Goal: Find specific fact: Find specific fact

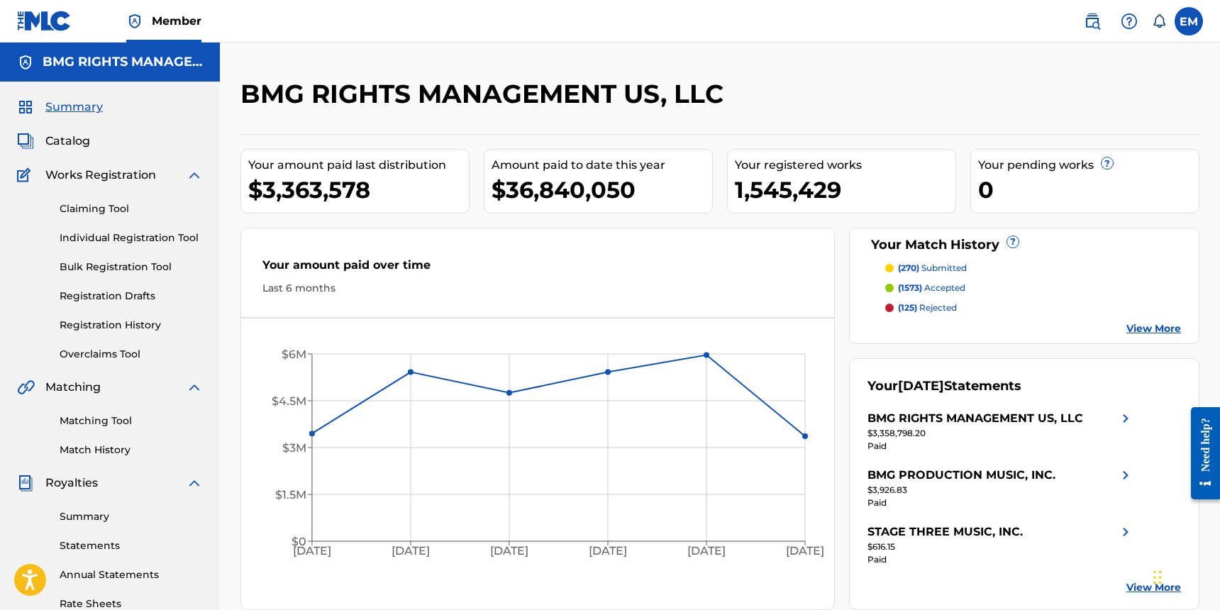
click at [1086, 18] on img at bounding box center [1092, 21] width 17 height 17
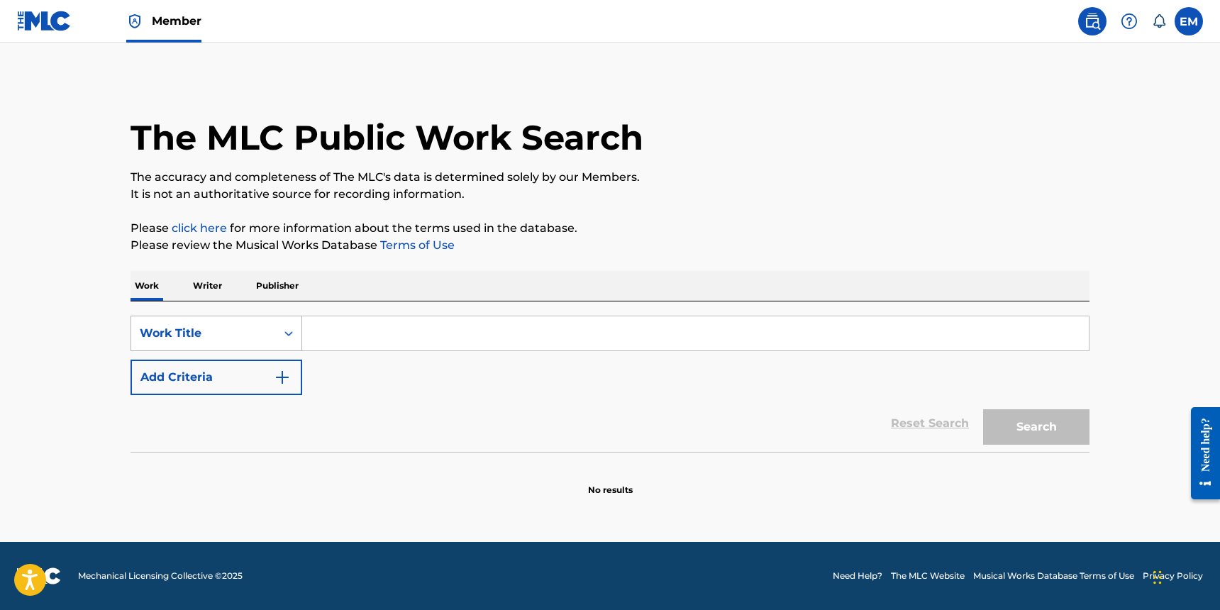
click at [273, 341] on div "Work Title" at bounding box center [203, 333] width 145 height 27
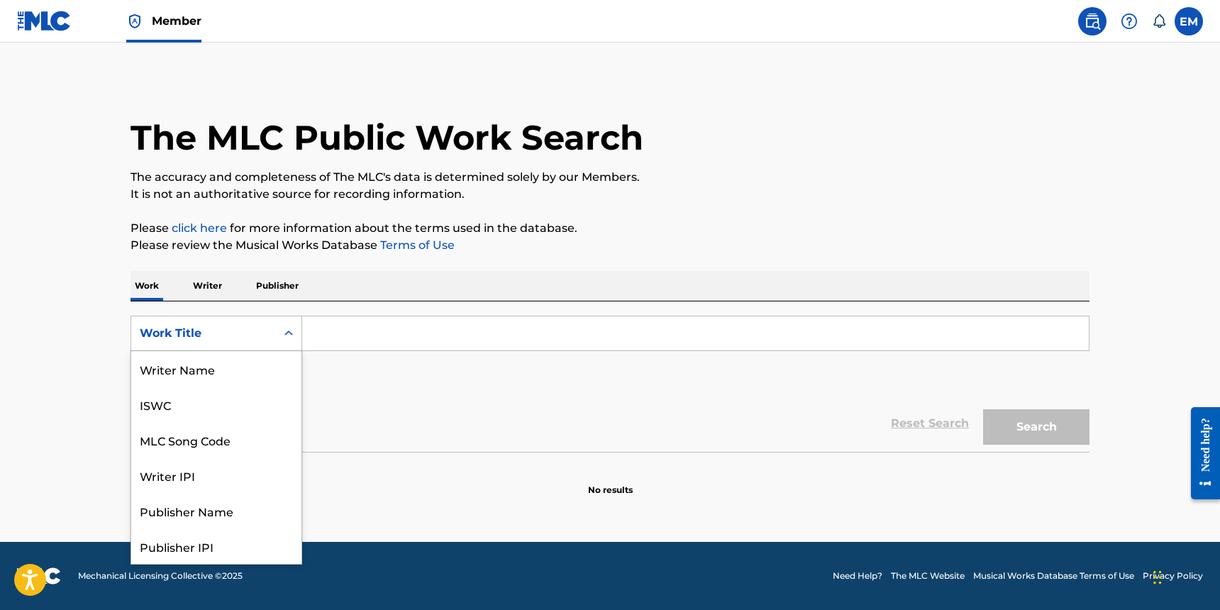
scroll to position [71, 0]
click at [238, 361] on div "MLC Song Code" at bounding box center [216, 368] width 170 height 35
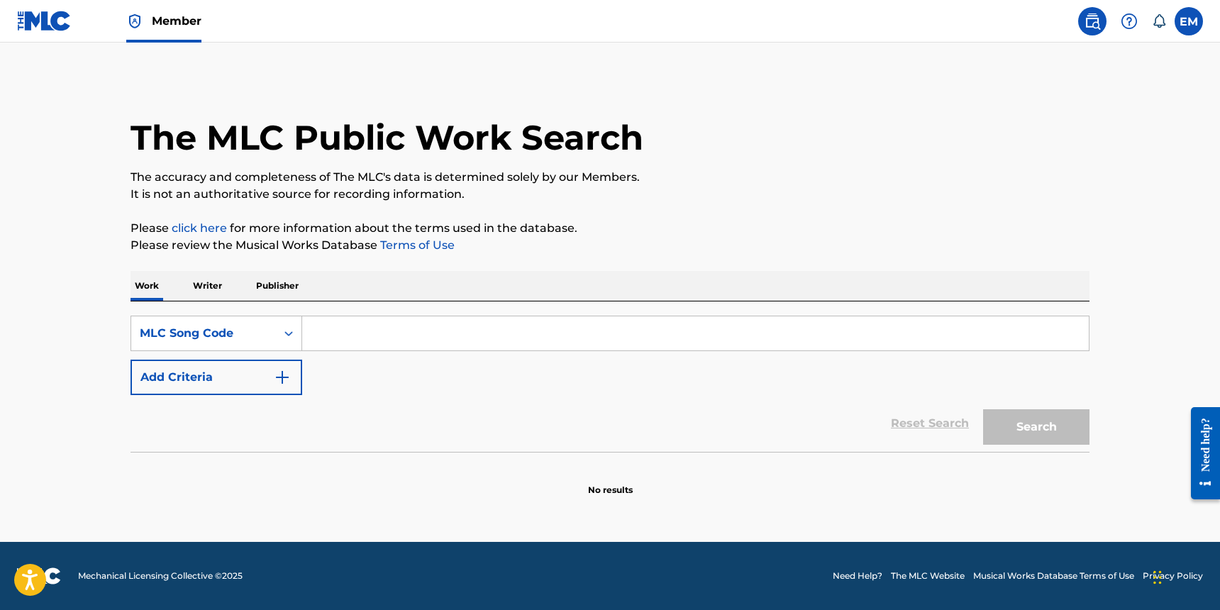
drag, startPoint x: 370, startPoint y: 341, endPoint x: 352, endPoint y: 354, distance: 22.4
click at [370, 341] on input "Search Form" at bounding box center [695, 333] width 786 height 34
paste input "QB0OX6"
type input "QB0OX6"
click at [1053, 433] on button "Search" at bounding box center [1036, 426] width 106 height 35
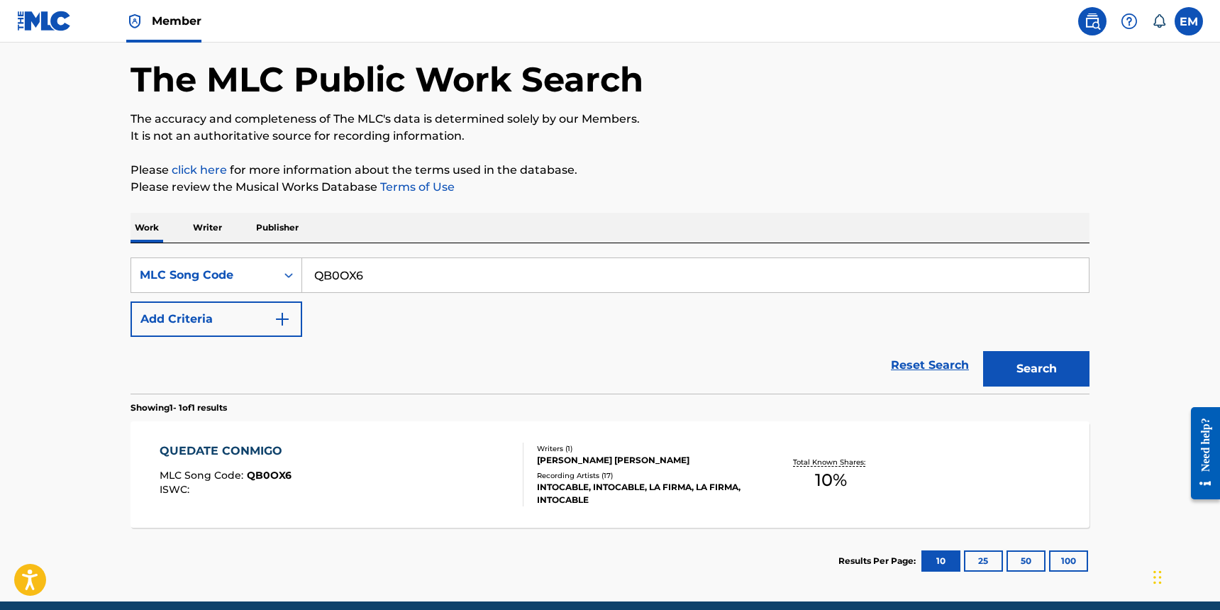
scroll to position [118, 0]
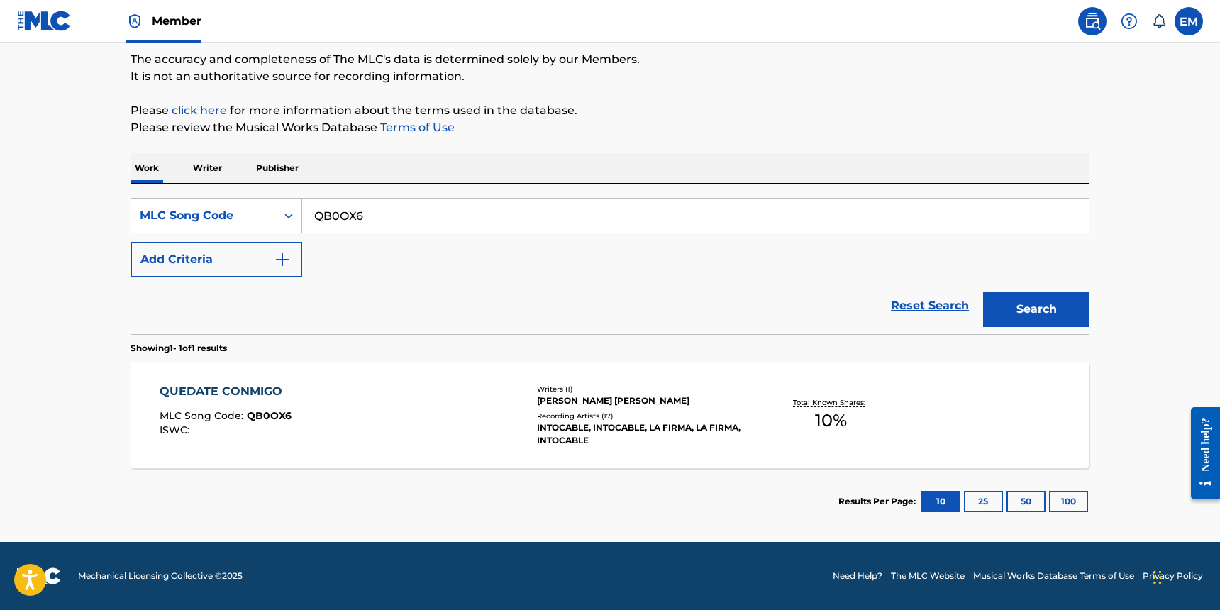
click at [430, 418] on div "QUEDATE CONMIGO MLC Song Code : QB0OX6 ISWC :" at bounding box center [342, 415] width 365 height 64
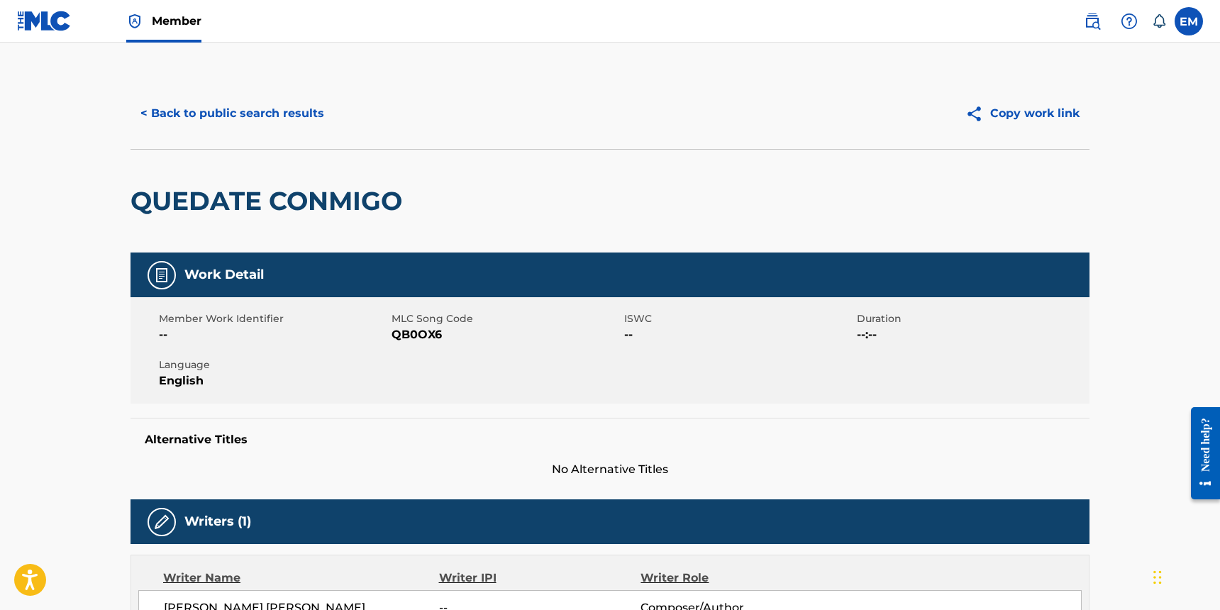
click at [265, 115] on button "< Back to public search results" at bounding box center [232, 113] width 204 height 35
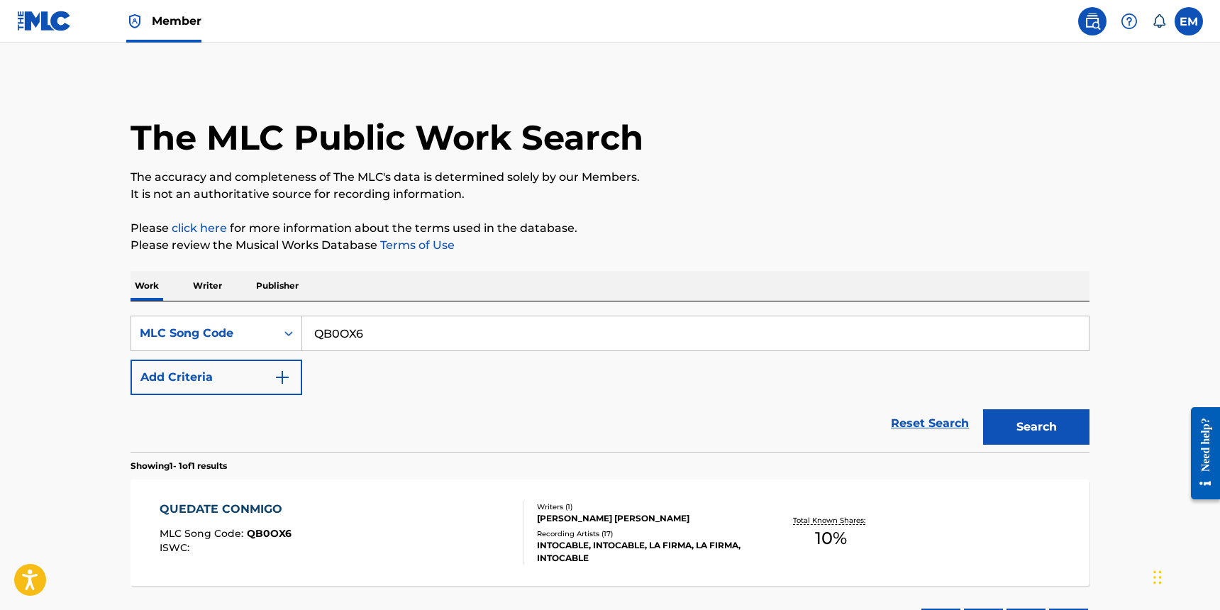
scroll to position [81, 0]
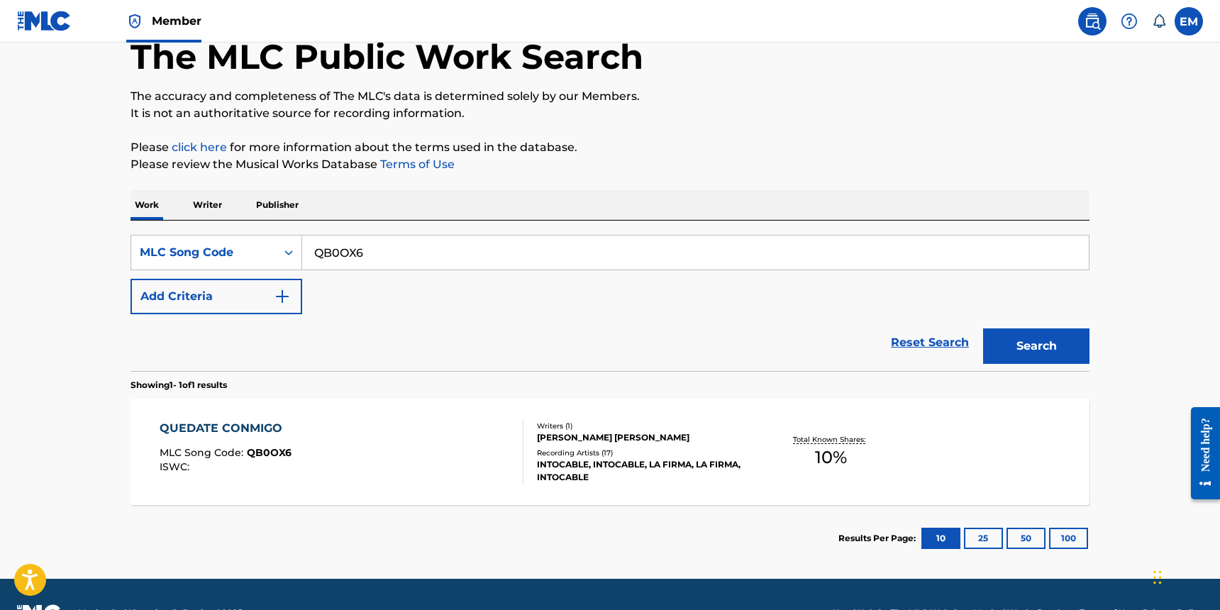
click at [567, 243] on input "QB0OX6" at bounding box center [695, 252] width 786 height 34
paste input "A4385C"
type input "A4385C"
click at [1021, 354] on button "Search" at bounding box center [1036, 345] width 106 height 35
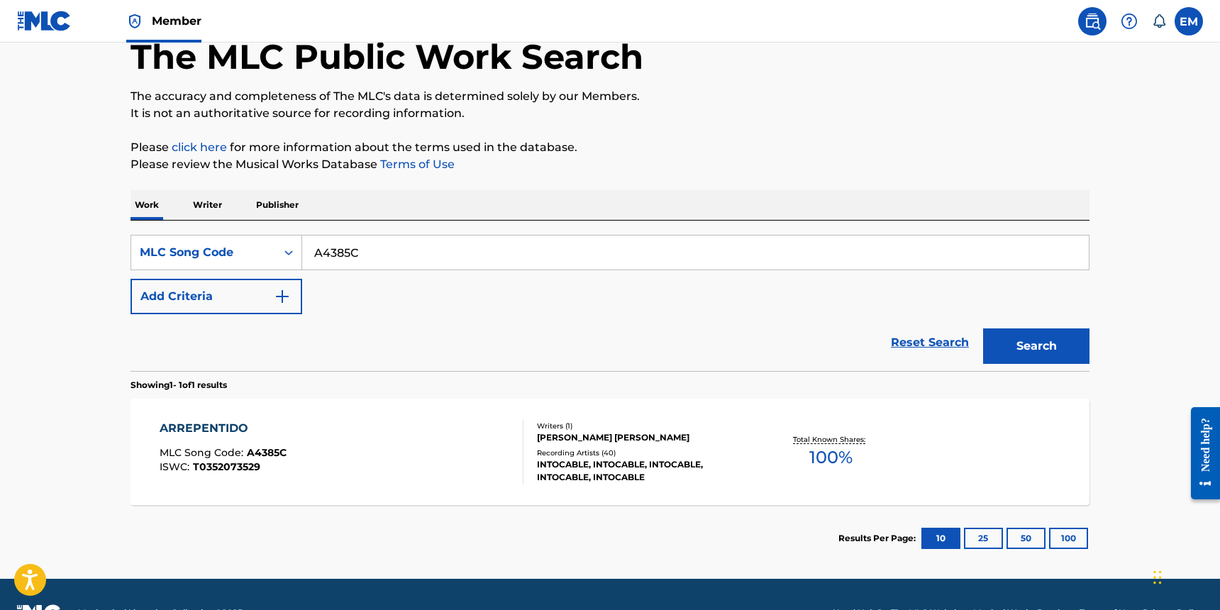
click at [480, 440] on div "ARREPENTIDO MLC Song Code : A4385C ISWC : T0352073529" at bounding box center [342, 452] width 365 height 64
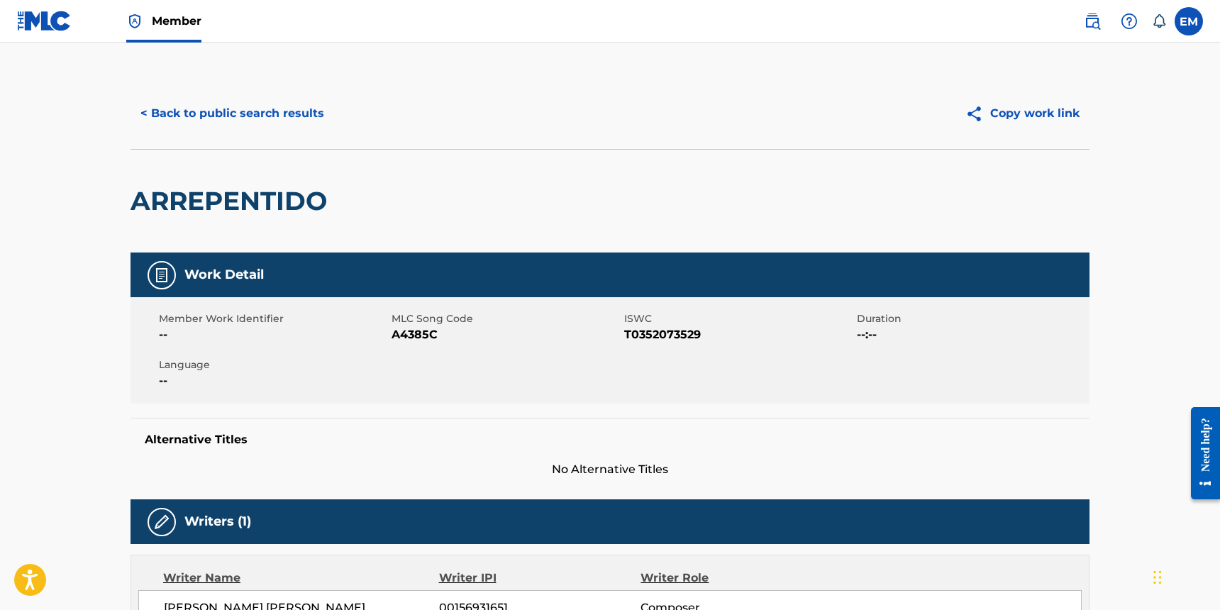
click at [268, 209] on h2 "ARREPENTIDO" at bounding box center [232, 201] width 204 height 32
copy h2 "ARREPENTIDO"
click at [211, 110] on button "< Back to public search results" at bounding box center [232, 113] width 204 height 35
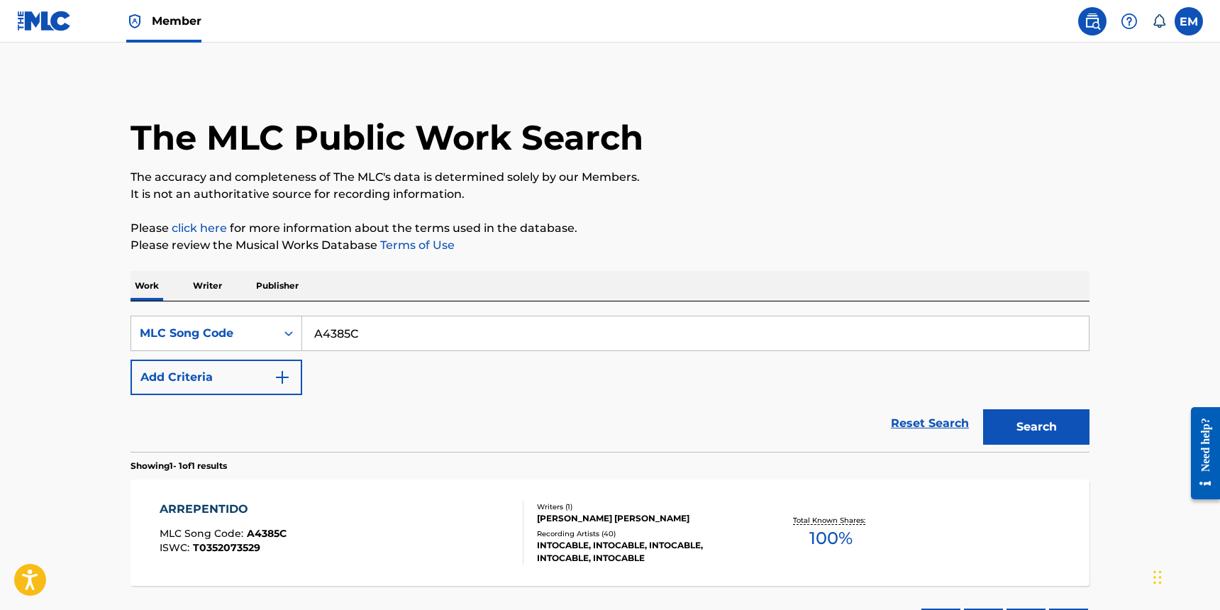
scroll to position [81, 0]
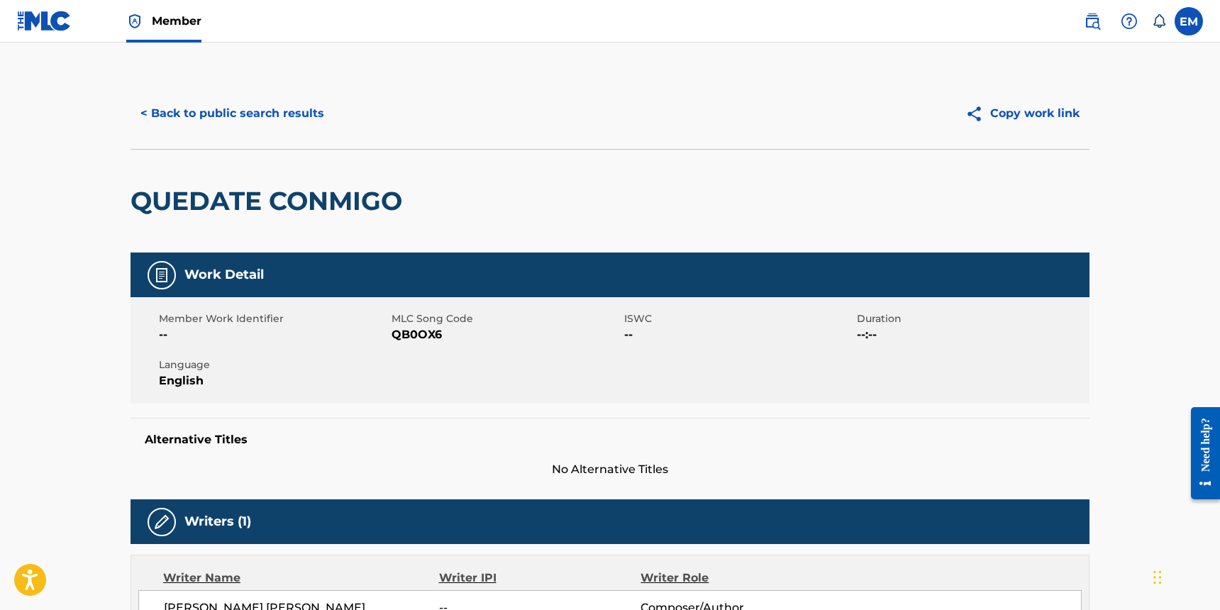
click at [306, 226] on div "QUEDATE CONMIGO" at bounding box center [269, 201] width 279 height 103
click at [305, 211] on h2 "QUEDATE CONMIGO" at bounding box center [269, 201] width 279 height 32
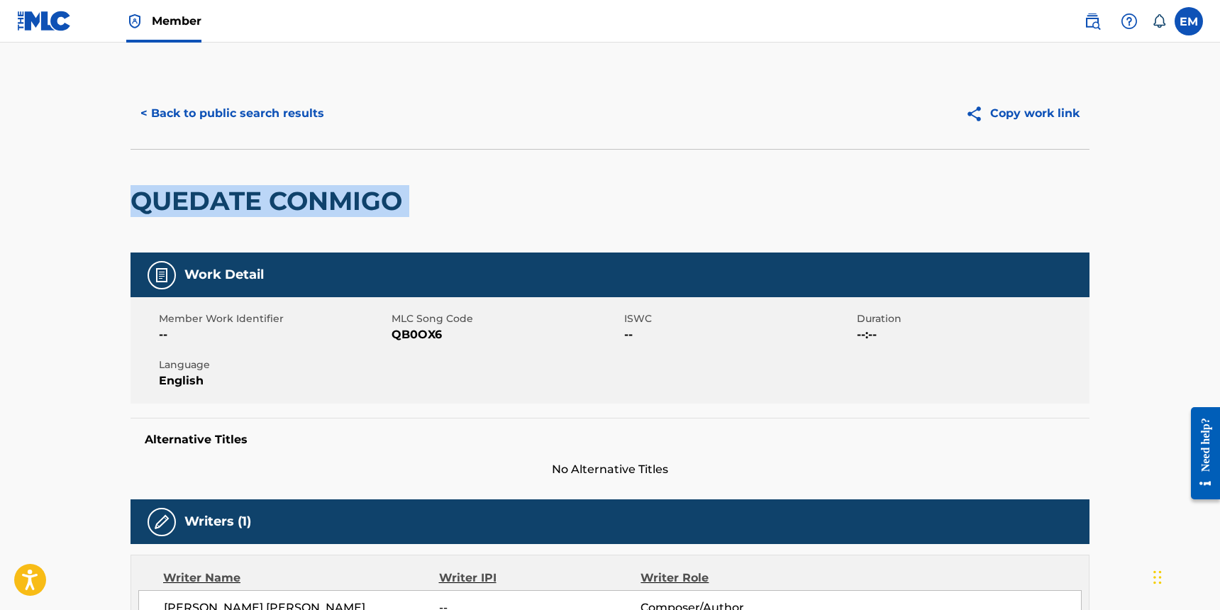
click at [305, 211] on h2 "QUEDATE CONMIGO" at bounding box center [269, 201] width 279 height 32
copy div "QUEDATE CONMIGO"
click at [230, 116] on button "< Back to public search results" at bounding box center [232, 113] width 204 height 35
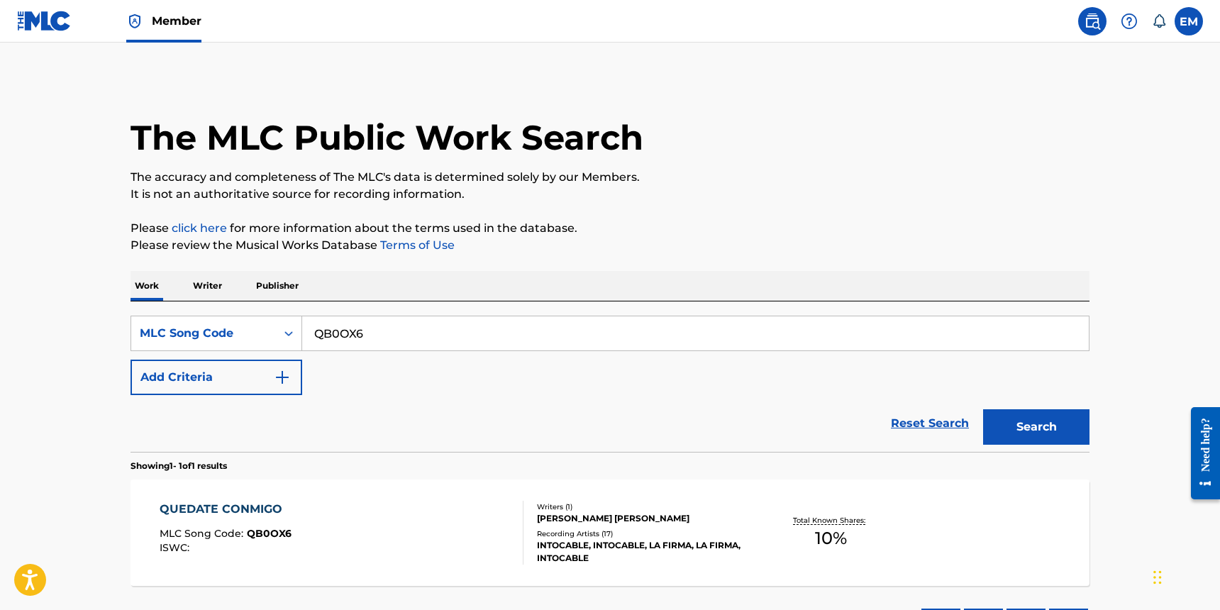
click at [389, 323] on input "QB0OX6" at bounding box center [695, 333] width 786 height 34
click at [428, 332] on input "Search Form" at bounding box center [695, 333] width 786 height 34
paste input "A4385C"
type input "A4385C"
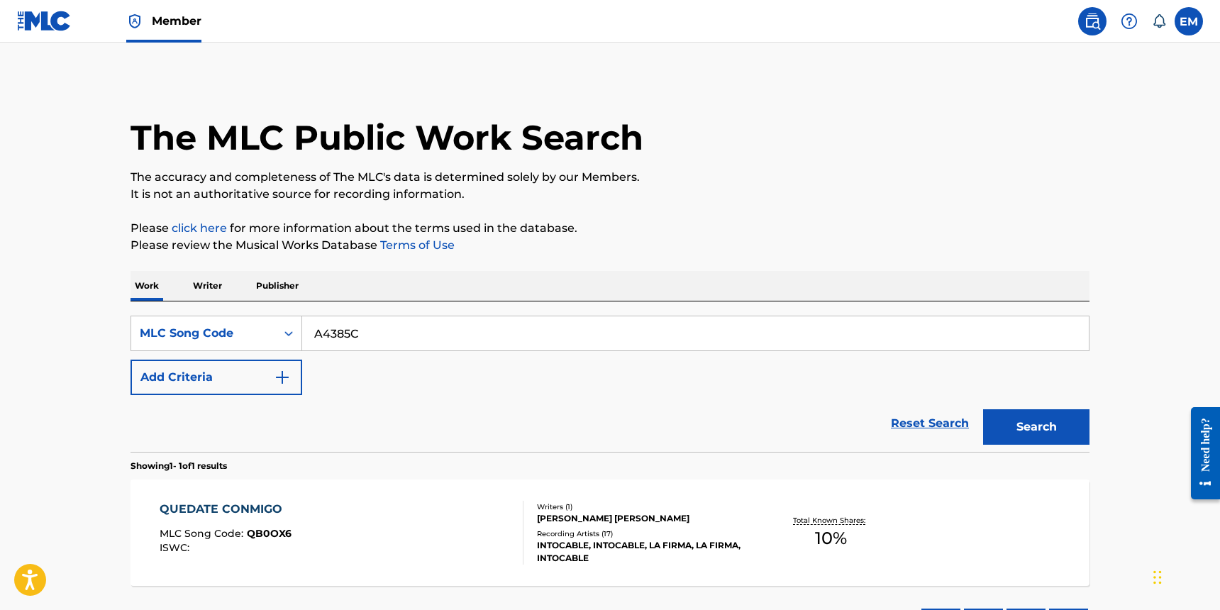
click at [983, 409] on button "Search" at bounding box center [1036, 426] width 106 height 35
click at [334, 489] on div "ARREPENTIDO MLC Song Code : A4385C ISWC : T0352073529 Writers ( 1 ) LUIS ANTONI…" at bounding box center [609, 532] width 959 height 106
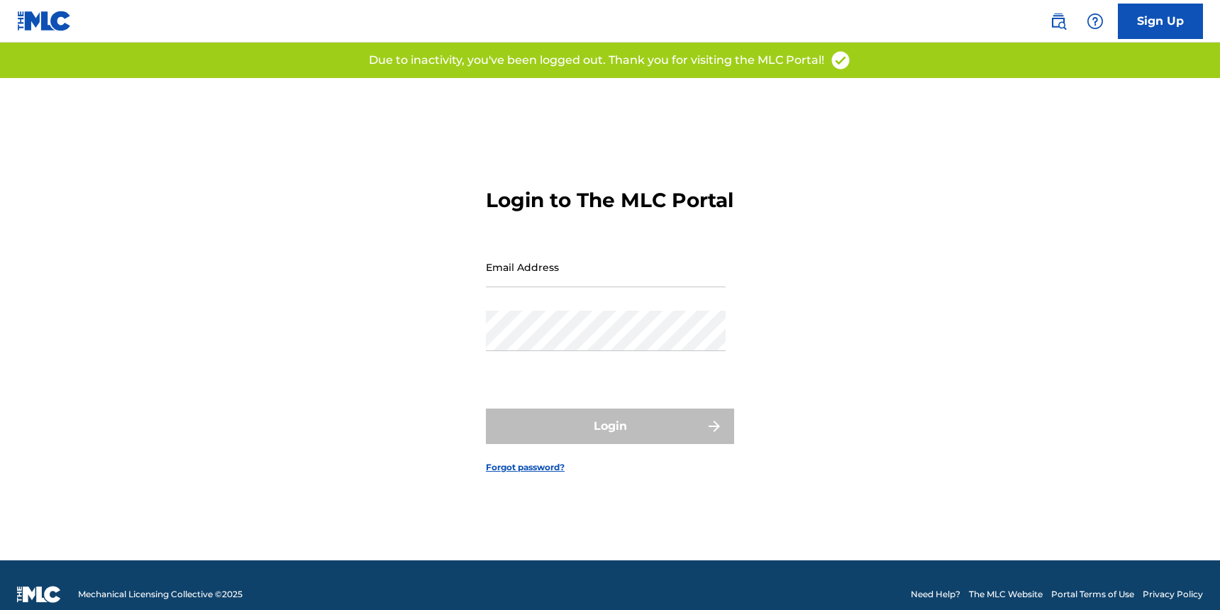
click at [570, 287] on input "Email Address" at bounding box center [606, 267] width 240 height 40
drag, startPoint x: 501, startPoint y: 272, endPoint x: 500, endPoint y: 279, distance: 7.2
click at [501, 272] on input "Email Address" at bounding box center [606, 267] width 240 height 40
type input "[PERSON_NAME][EMAIL_ADDRESS][PERSON_NAME][DOMAIN_NAME]"
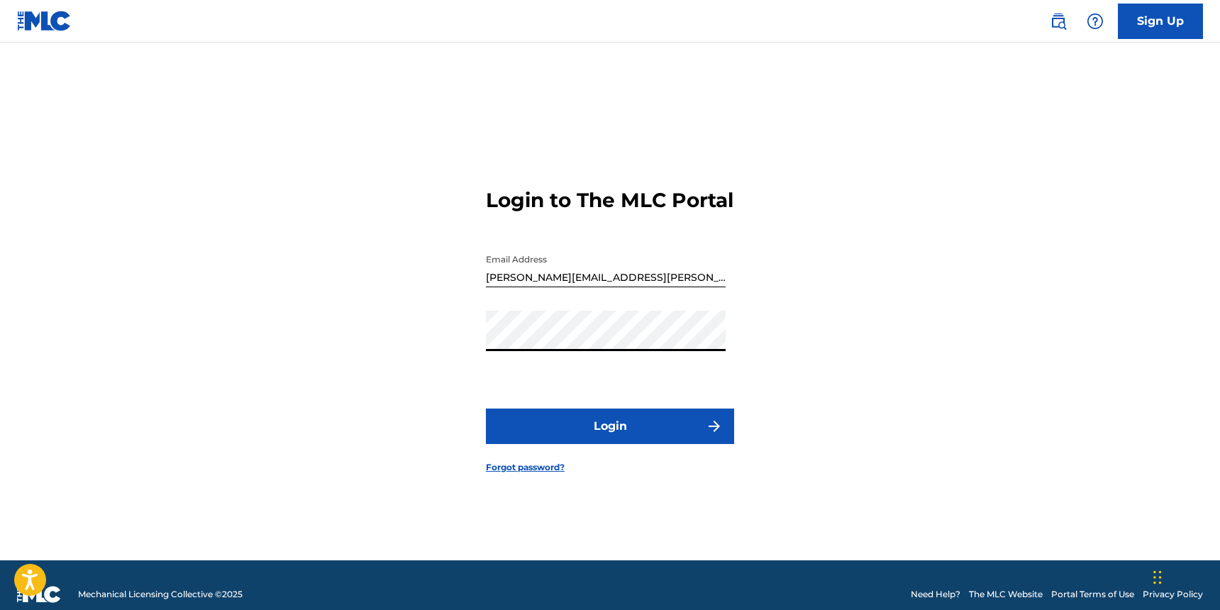
click at [631, 427] on button "Login" at bounding box center [610, 425] width 248 height 35
